Goal: Check status: Check status

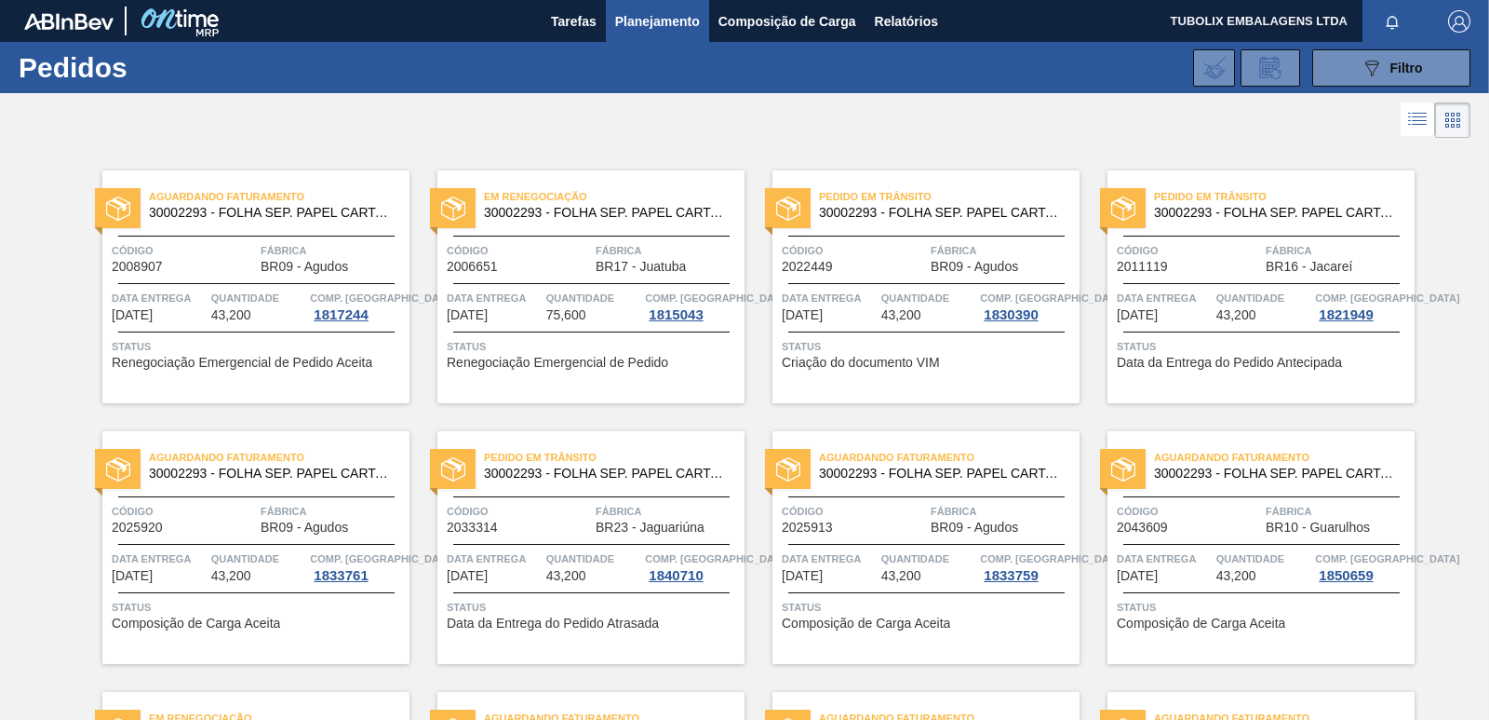
scroll to position [93, 0]
click at [621, 121] on div at bounding box center [744, 120] width 1489 height 45
click at [1452, 22] on img "button" at bounding box center [1460, 21] width 22 height 22
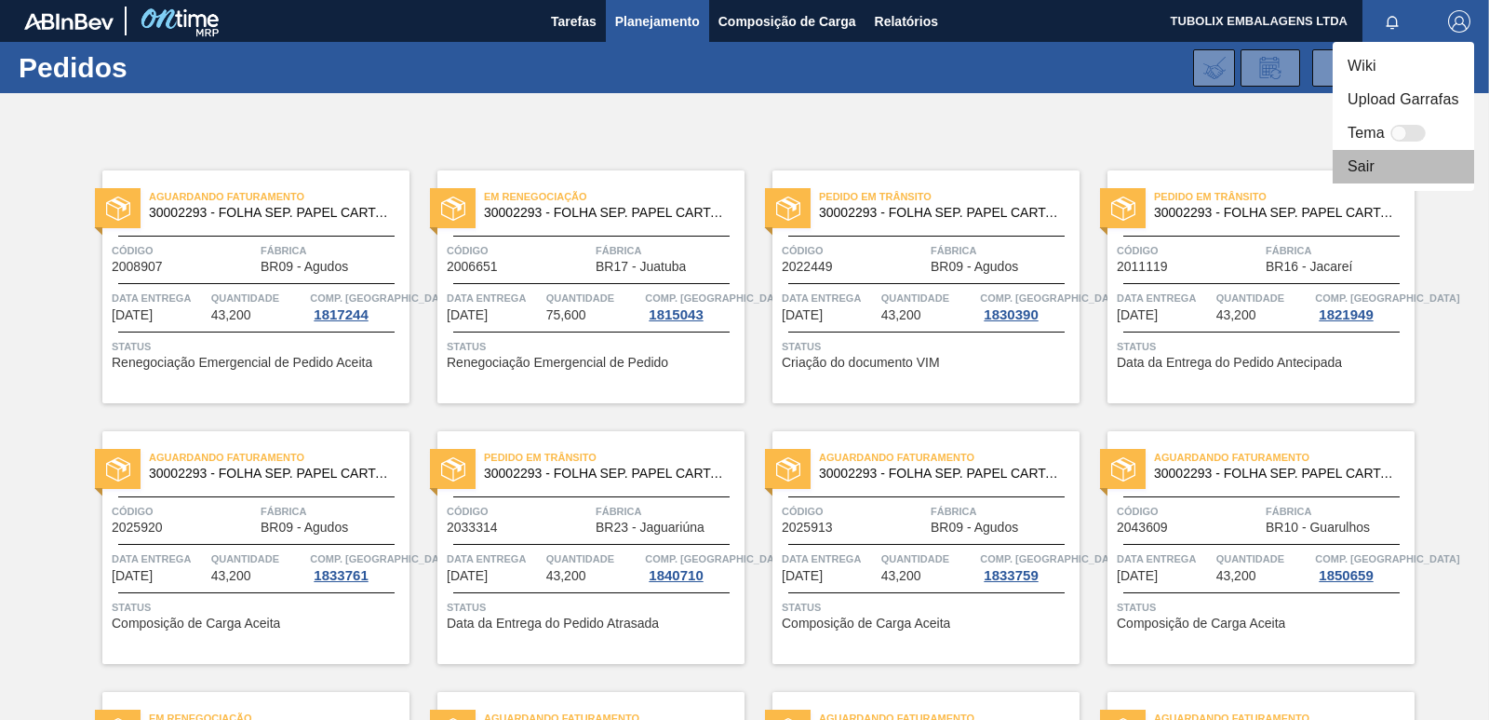
click at [1350, 169] on li "Sair" at bounding box center [1404, 167] width 142 height 34
